Goal: Information Seeking & Learning: Learn about a topic

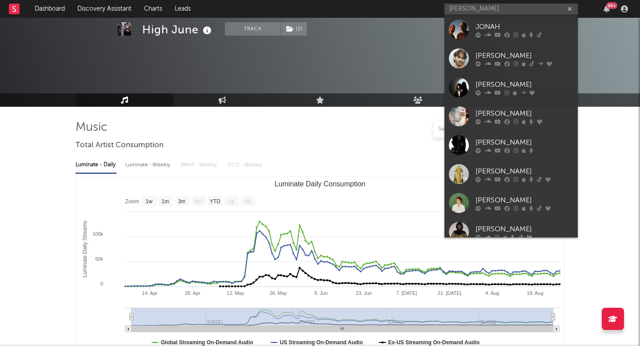
select select "1w"
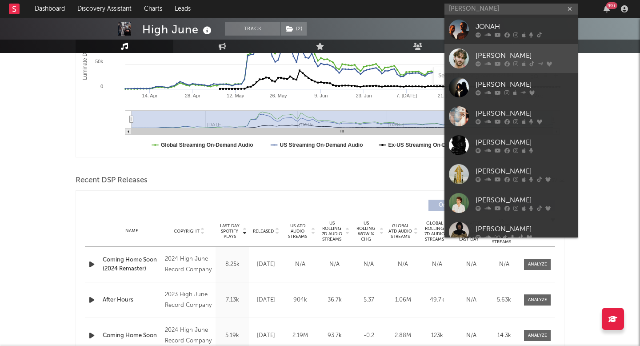
scroll to position [197, 0]
type input "[PERSON_NAME]"
click at [504, 56] on div "[PERSON_NAME]" at bounding box center [524, 55] width 98 height 11
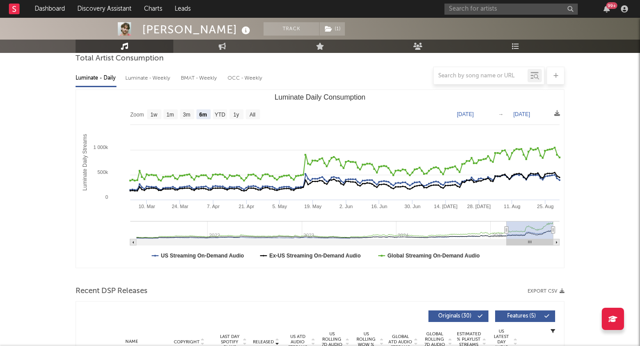
scroll to position [175, 0]
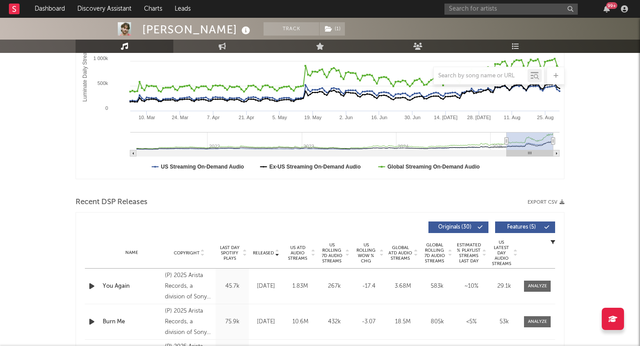
click at [304, 256] on span "US ATD Audio Streams" at bounding box center [297, 253] width 24 height 16
click at [329, 254] on span "US Rolling 7D Audio Streams" at bounding box center [331, 252] width 24 height 21
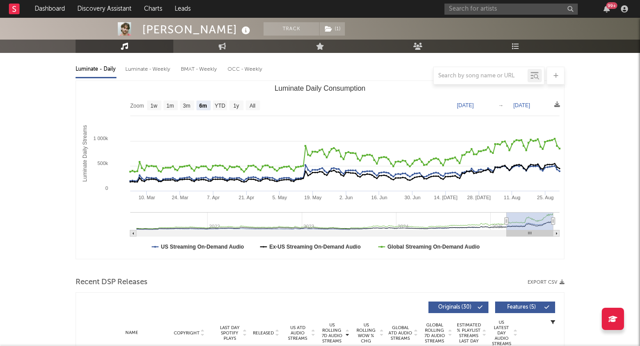
scroll to position [91, 0]
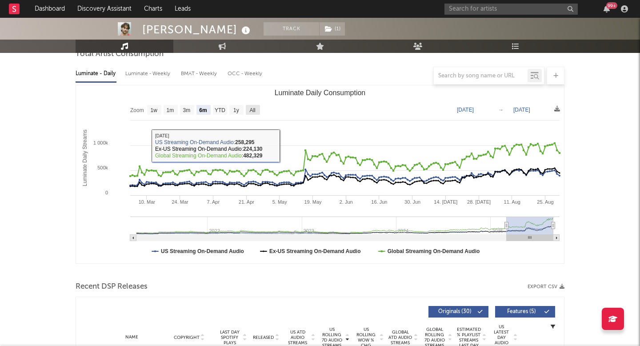
click at [258, 110] on rect "Luminate Daily Consumption" at bounding box center [253, 110] width 14 height 10
select select "All"
type input "[DATE]"
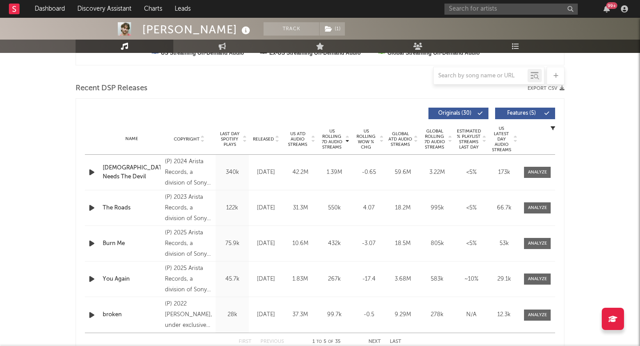
scroll to position [295, 0]
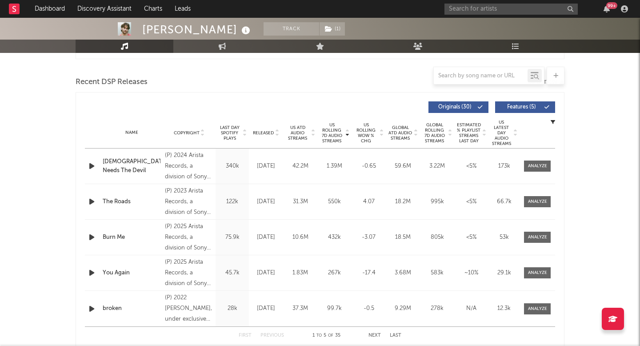
click at [261, 135] on div "Released" at bounding box center [266, 132] width 30 height 7
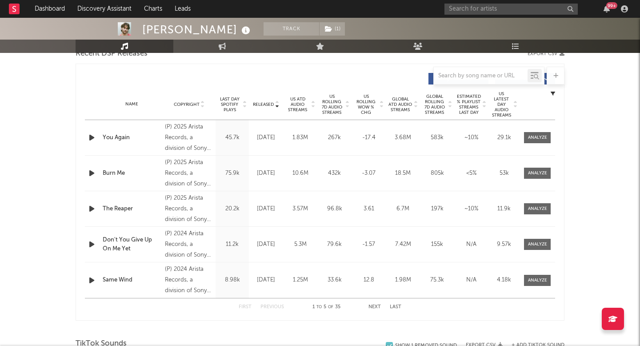
scroll to position [336, 0]
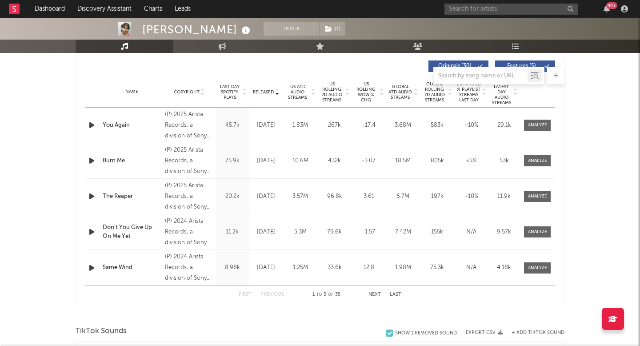
drag, startPoint x: 342, startPoint y: 88, endPoint x: 332, endPoint y: 94, distance: 11.5
click at [342, 89] on span "US Rolling 7D Audio Streams" at bounding box center [331, 91] width 24 height 21
click at [264, 92] on span "Released" at bounding box center [263, 91] width 21 height 5
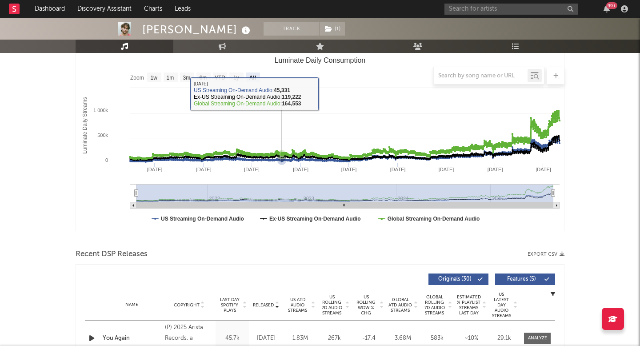
scroll to position [0, 0]
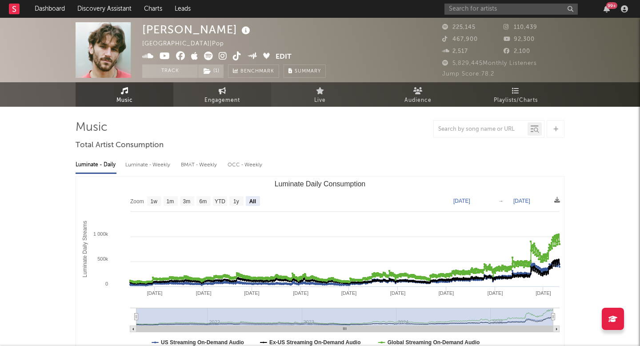
click at [220, 93] on icon at bounding box center [223, 90] width 8 height 7
select select "1w"
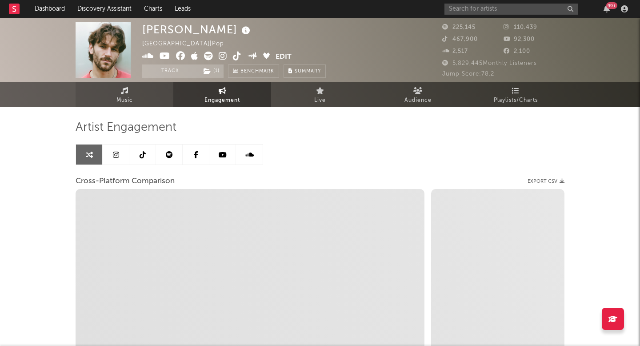
click at [140, 100] on link "Music" at bounding box center [125, 94] width 98 height 24
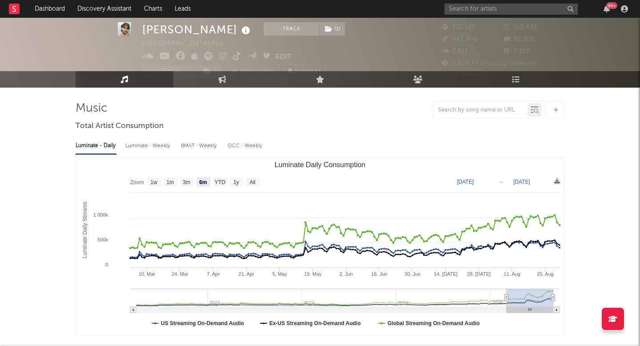
scroll to position [22, 0]
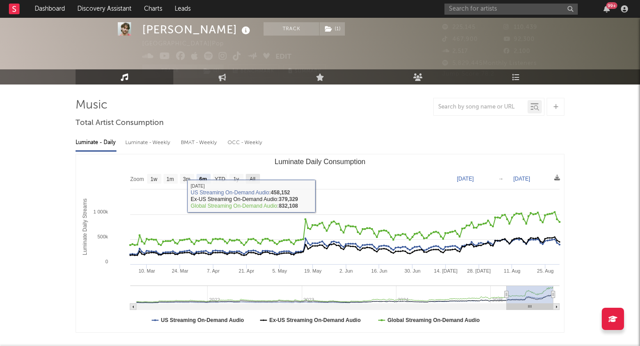
click at [252, 178] on text "All" at bounding box center [252, 179] width 6 height 6
select select "All"
type input "[DATE]"
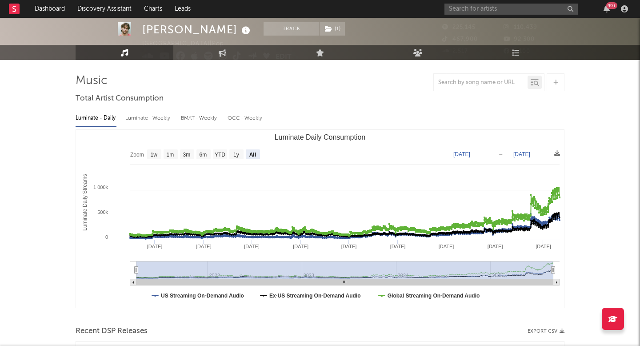
scroll to position [51, 0]
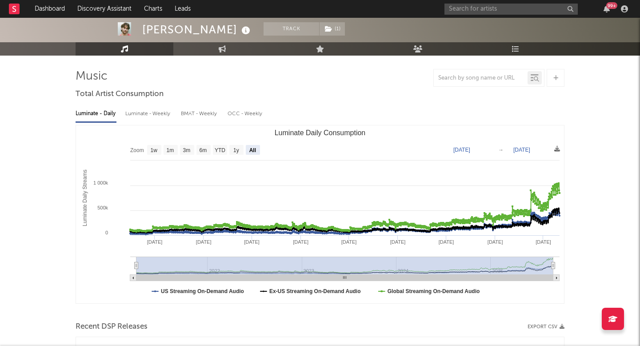
click at [144, 116] on div "Luminate - Weekly" at bounding box center [148, 113] width 47 height 15
select select "6m"
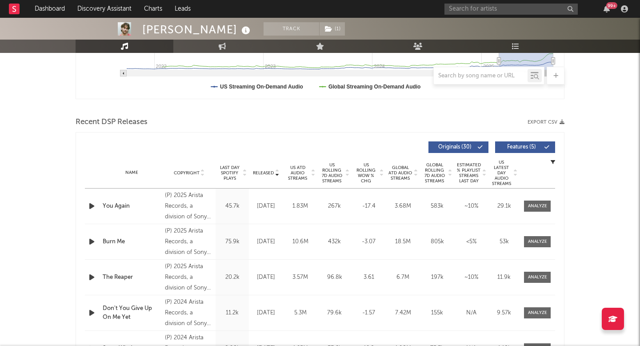
scroll to position [311, 0]
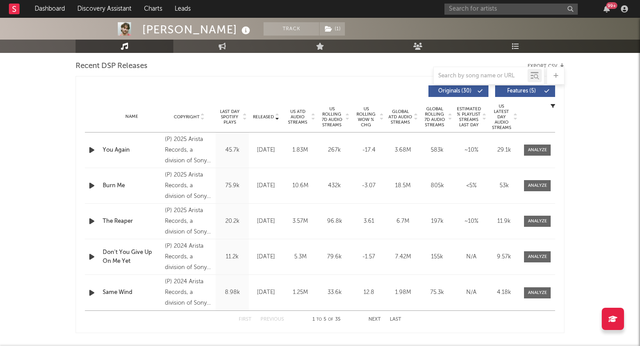
click at [289, 115] on span "US ATD Audio Streams" at bounding box center [297, 117] width 24 height 16
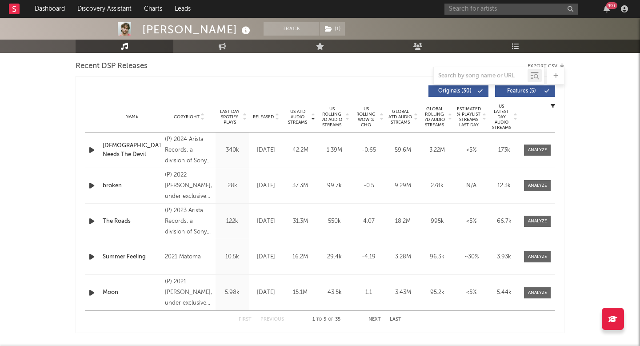
click at [467, 9] on input "text" at bounding box center [510, 9] width 133 height 11
click at [483, 12] on input "braxt" at bounding box center [510, 9] width 133 height 11
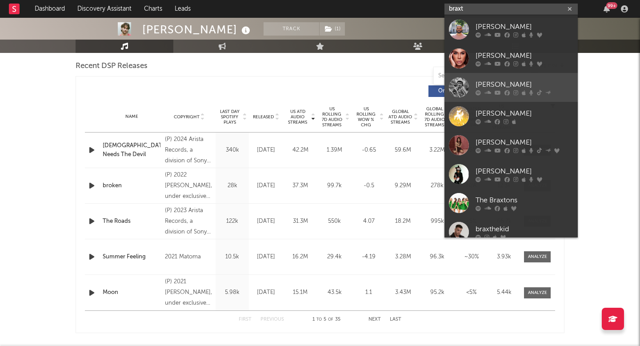
type input "braxt"
click at [491, 91] on div at bounding box center [524, 92] width 98 height 5
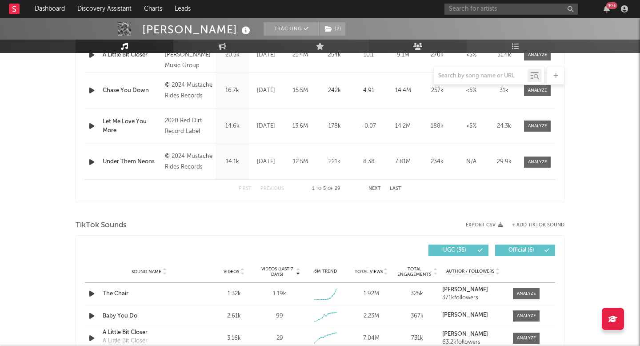
select select "6m"
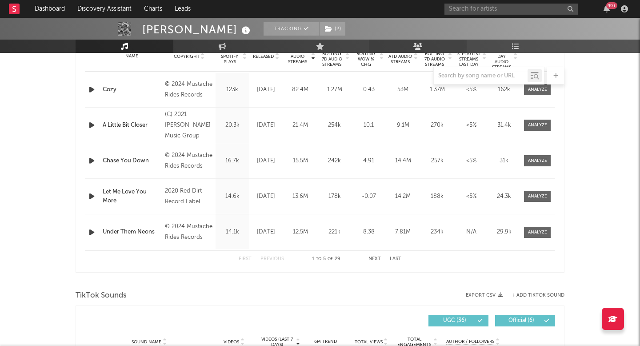
scroll to position [574, 0]
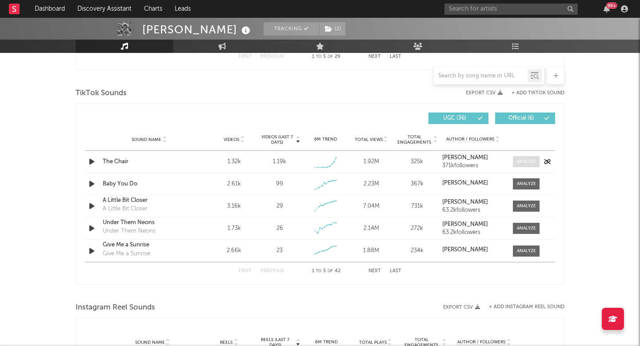
click at [525, 158] on span at bounding box center [526, 161] width 27 height 11
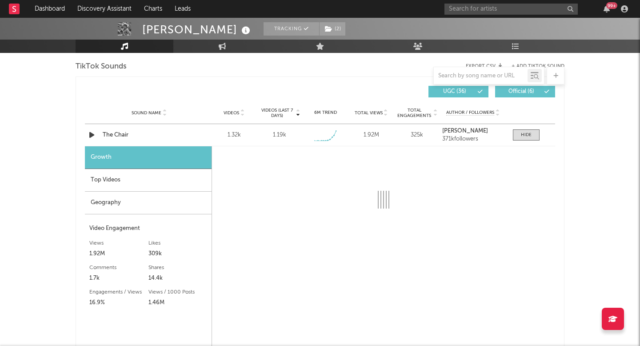
scroll to position [612, 0]
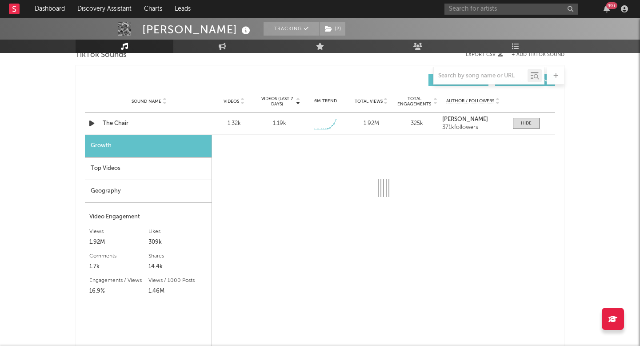
select select "1w"
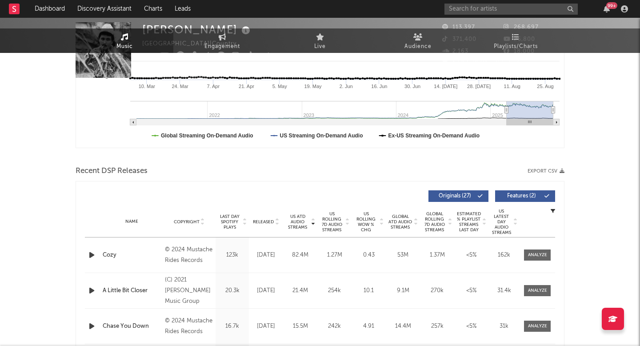
scroll to position [0, 0]
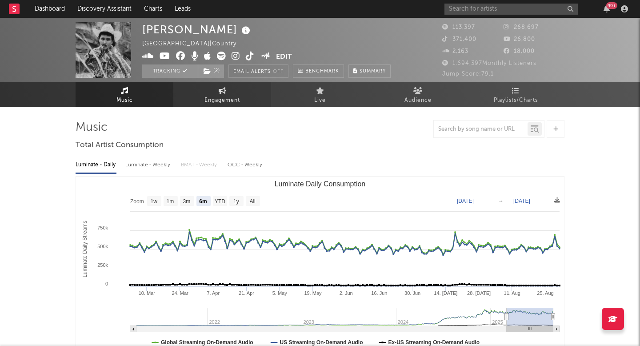
click at [225, 87] on icon at bounding box center [223, 90] width 8 height 7
select select "1m"
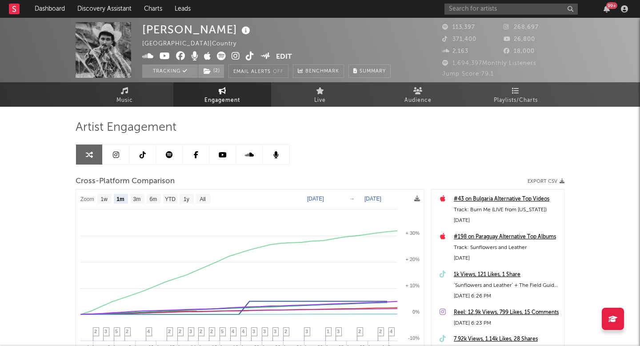
click at [110, 155] on link at bounding box center [116, 154] width 27 height 20
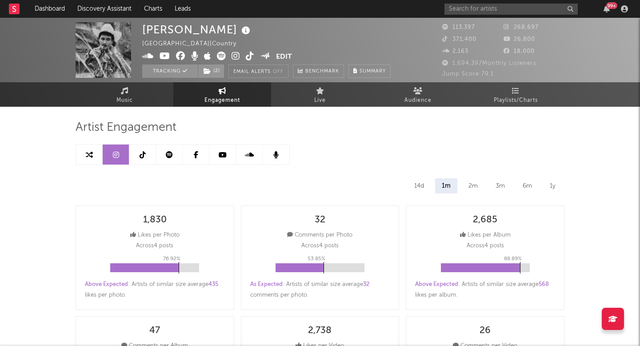
click at [163, 146] on link at bounding box center [169, 154] width 27 height 20
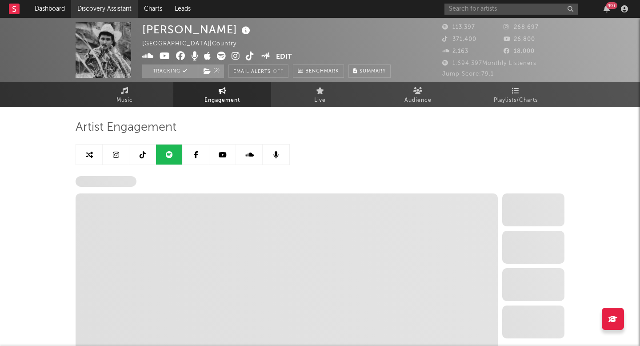
select select "6m"
select select "1w"
